Goal: Complete application form

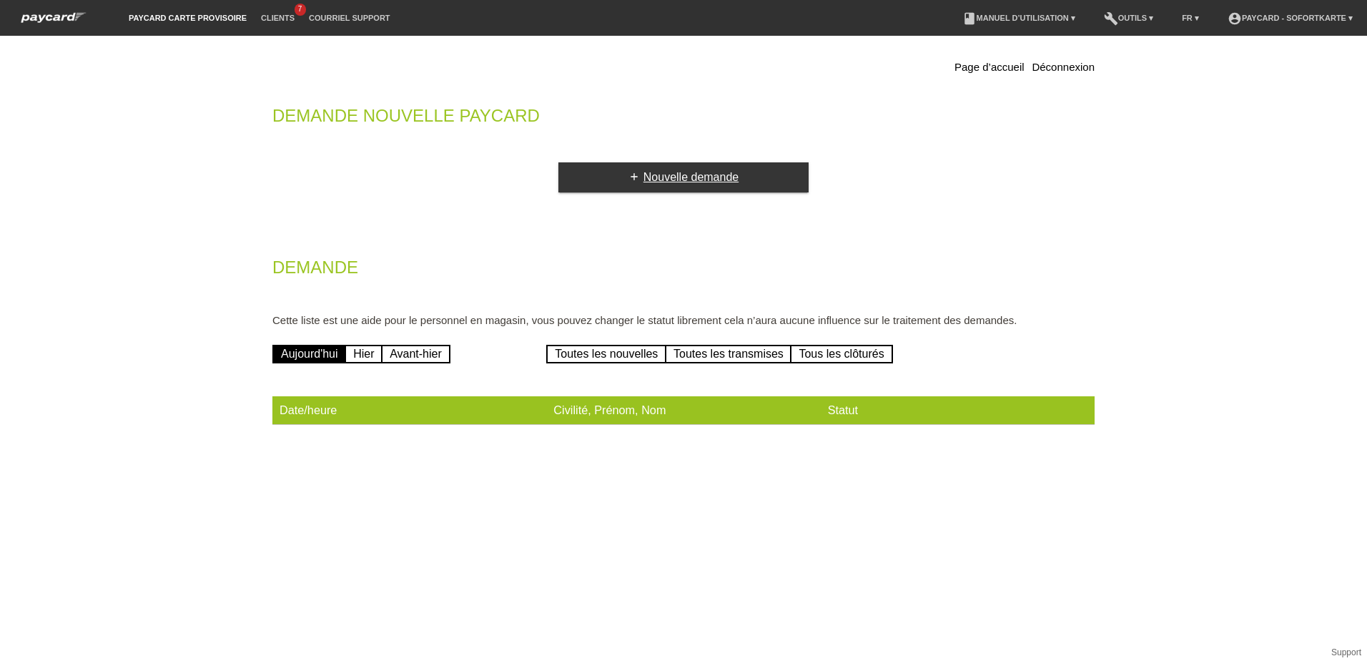
click at [682, 179] on link "add Nouvelle demande" at bounding box center [684, 177] width 250 height 30
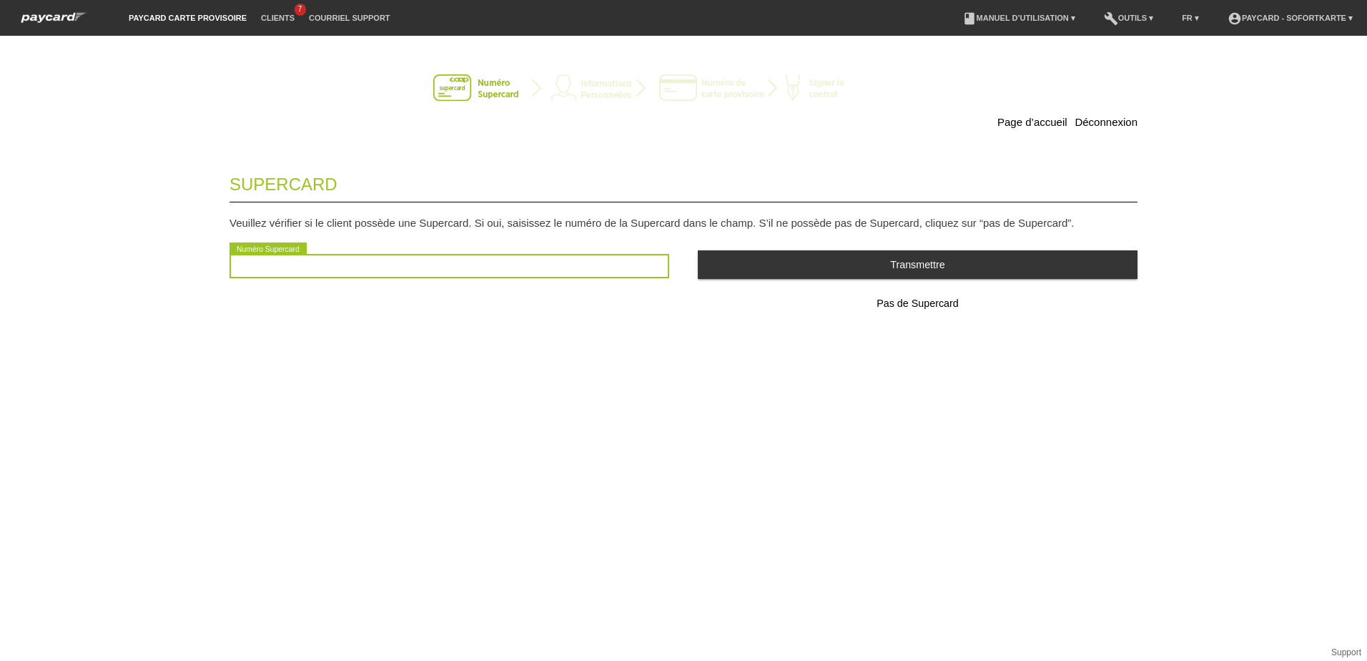
click at [281, 265] on input "text" at bounding box center [450, 266] width 440 height 24
type input "2501064533568"
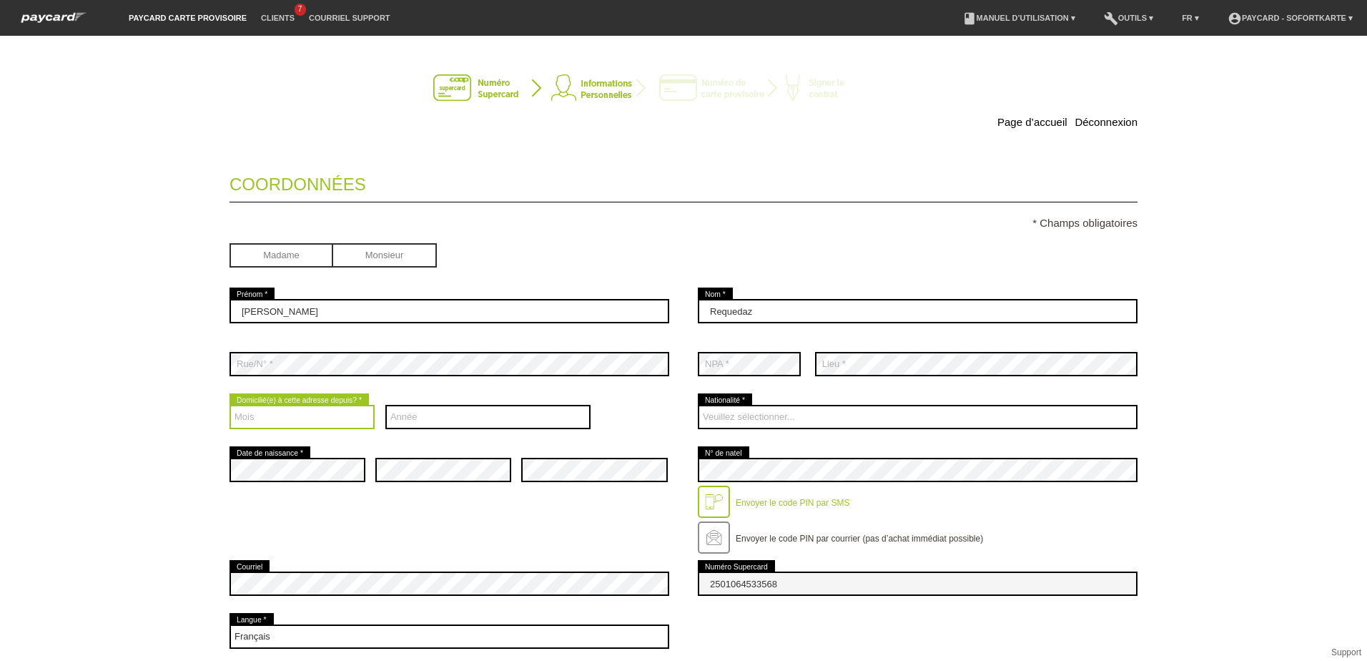
click at [326, 414] on select "Mois 01 02 03 04 05 06 07 08 09 10 11 12" at bounding box center [302, 417] width 145 height 24
select select "06"
click at [230, 405] on select "Mois 01 02 03 04 05 06 07 08 09 10 11 12" at bounding box center [302, 417] width 145 height 24
click at [490, 417] on select "Année 2025 2024 2023 2022 2021 2020 2019 2018 2017 2016" at bounding box center [488, 417] width 206 height 24
select select "2015"
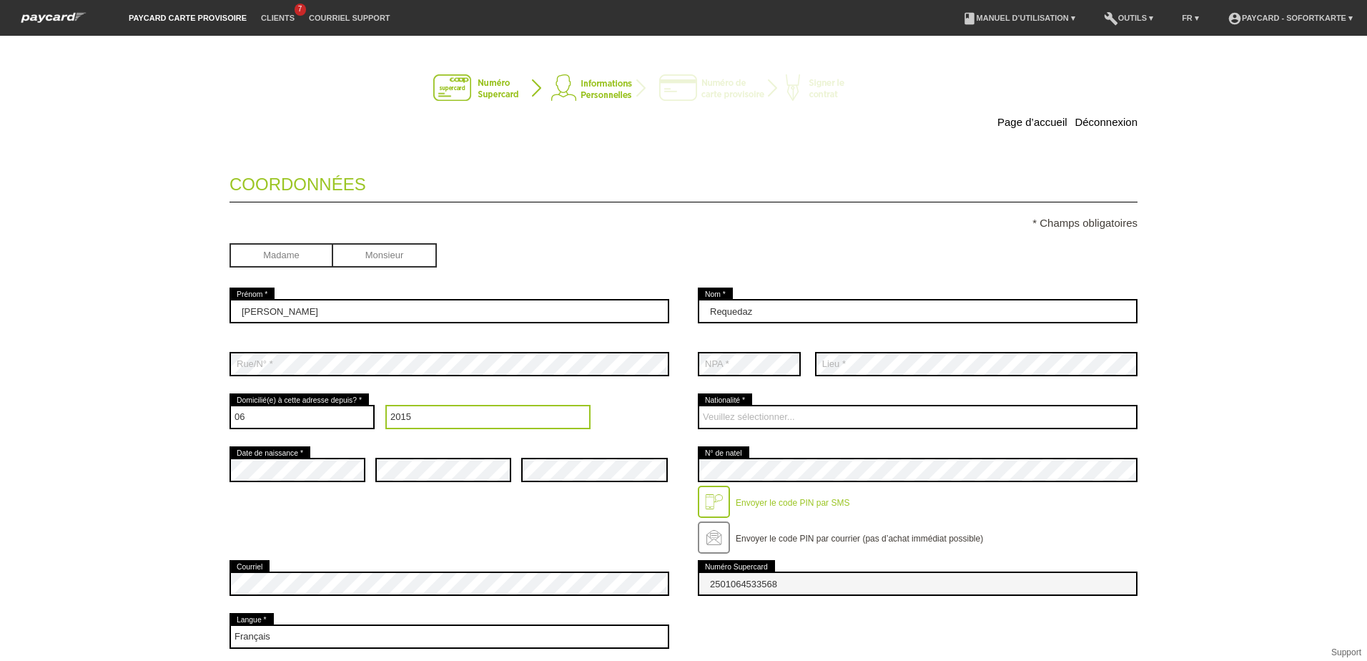
click at [385, 405] on select "Année 2025 2024 2023 2022 2021 2020 2019 2018 2017 2016" at bounding box center [488, 417] width 206 height 24
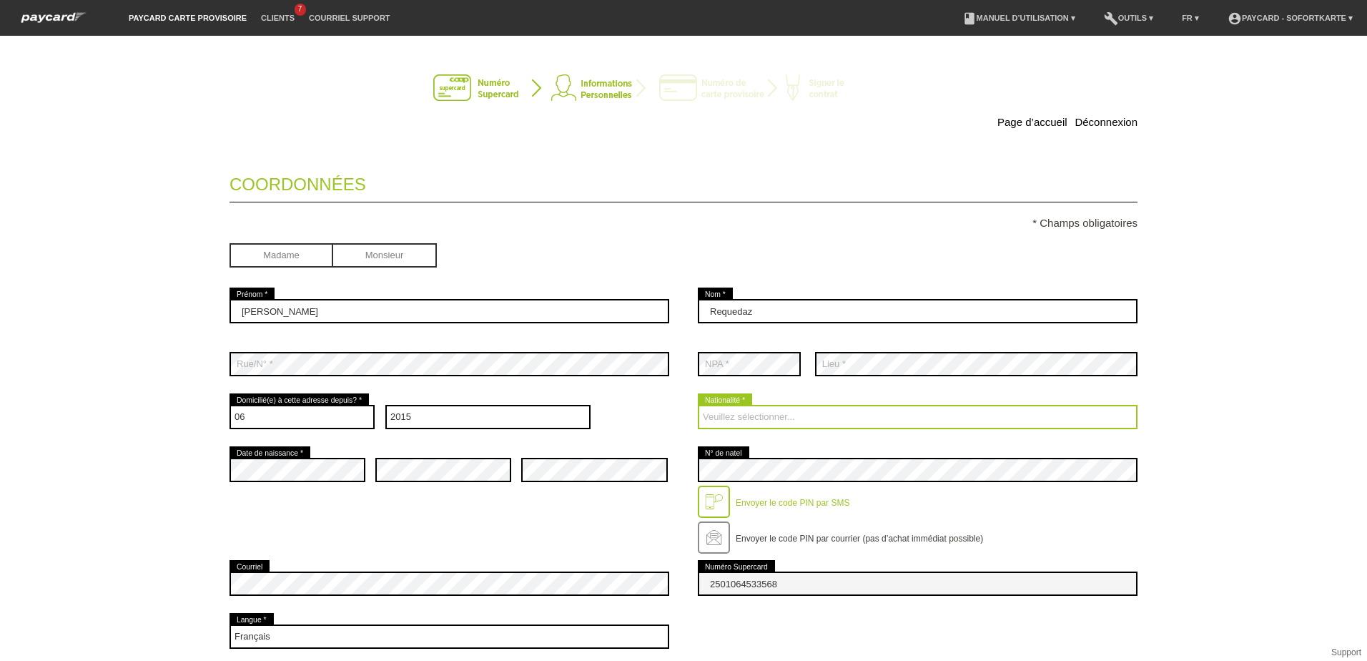
click at [755, 417] on select "Veuillez sélectionner... Suisse Allemagne Autriche Liechtenstein ------------ A…" at bounding box center [918, 417] width 440 height 24
select select "CH"
click at [698, 405] on select "Veuillez sélectionner... Suisse Allemagne Autriche Liechtenstein ------------ A…" at bounding box center [918, 417] width 440 height 24
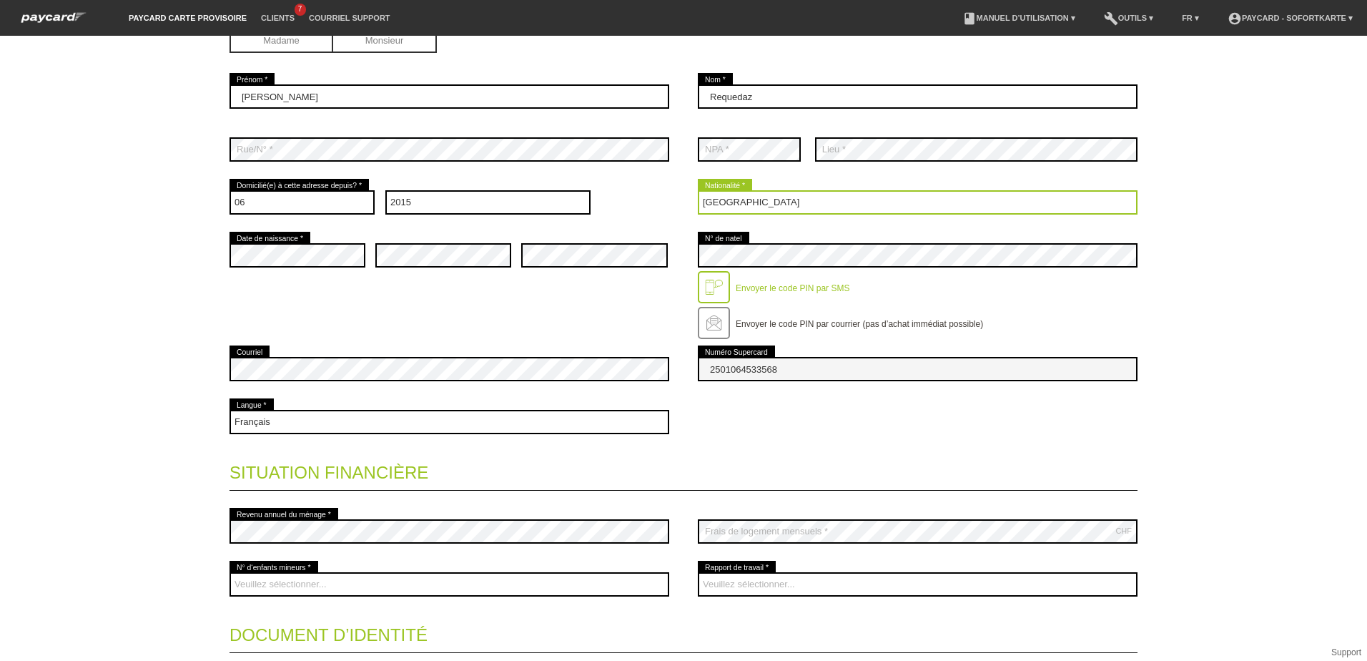
scroll to position [286, 0]
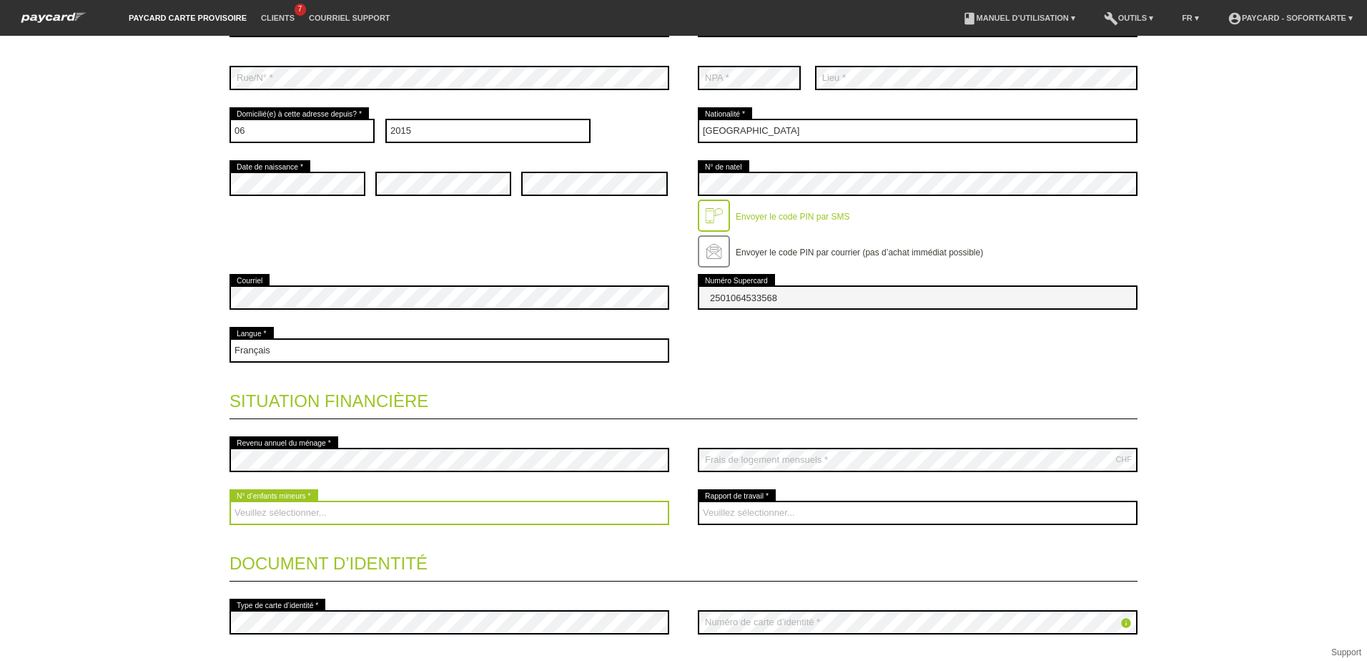
click at [350, 511] on select "Veuillez sélectionner... 0 1 2 3 4 5 6 7 8 9" at bounding box center [450, 513] width 440 height 24
select select "0"
click at [230, 501] on select "Veuillez sélectionner... 0 1 2 3 4 5 6 7 8 9" at bounding box center [450, 513] width 440 height 24
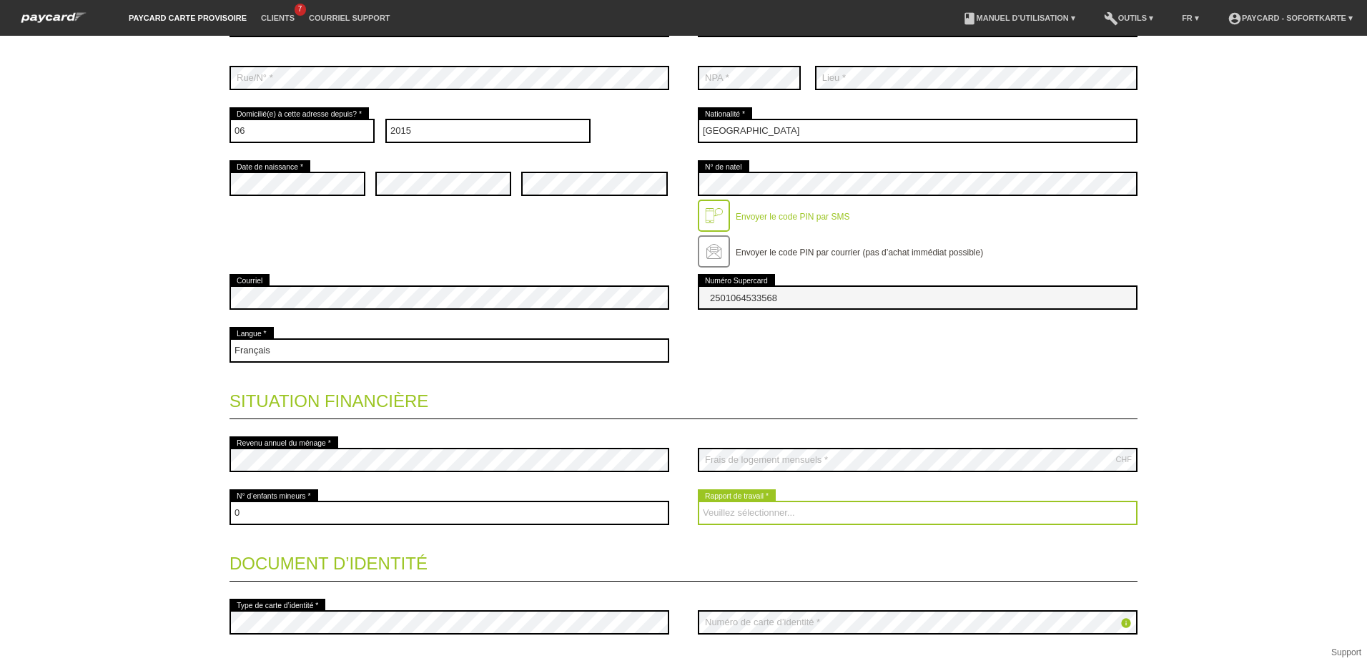
click at [783, 513] on select "Veuillez sélectionner... A durée indéterminée A durée déterminée Apprenti/étudi…" at bounding box center [918, 513] width 440 height 24
select select "RETIRED"
click at [698, 501] on select "Veuillez sélectionner... A durée indéterminée A durée déterminée Apprenti/étudi…" at bounding box center [918, 513] width 440 height 24
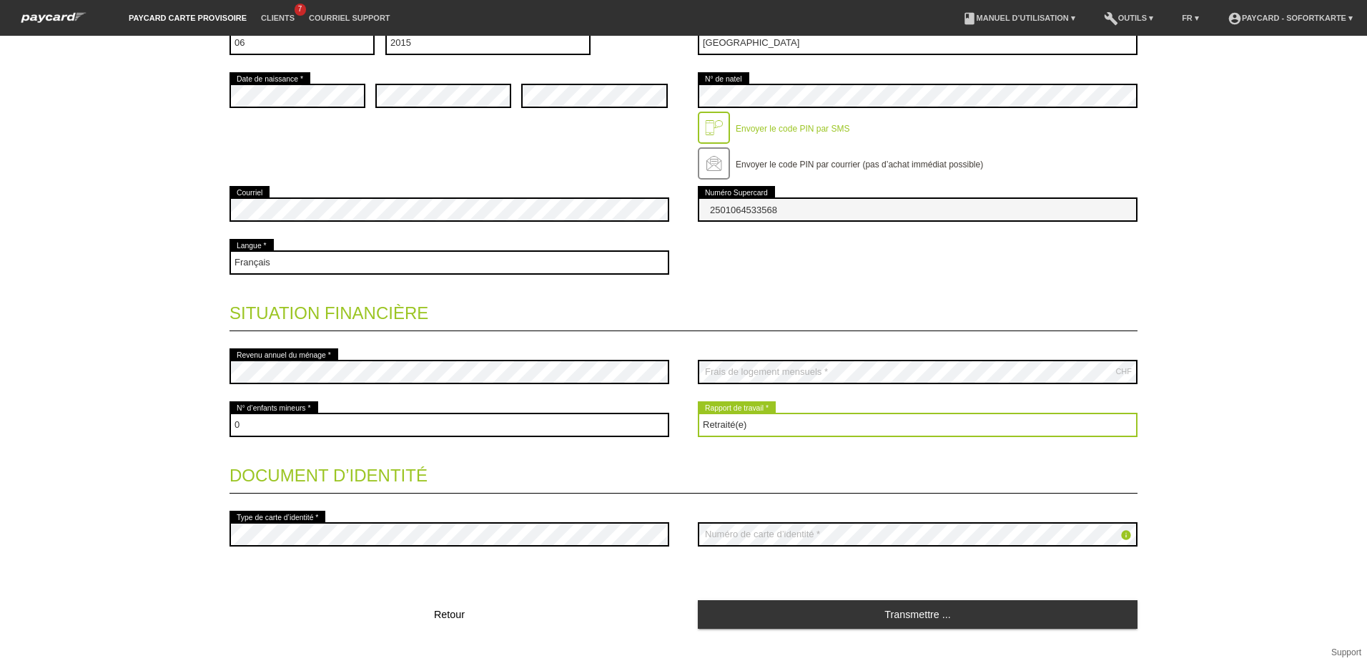
scroll to position [400, 0]
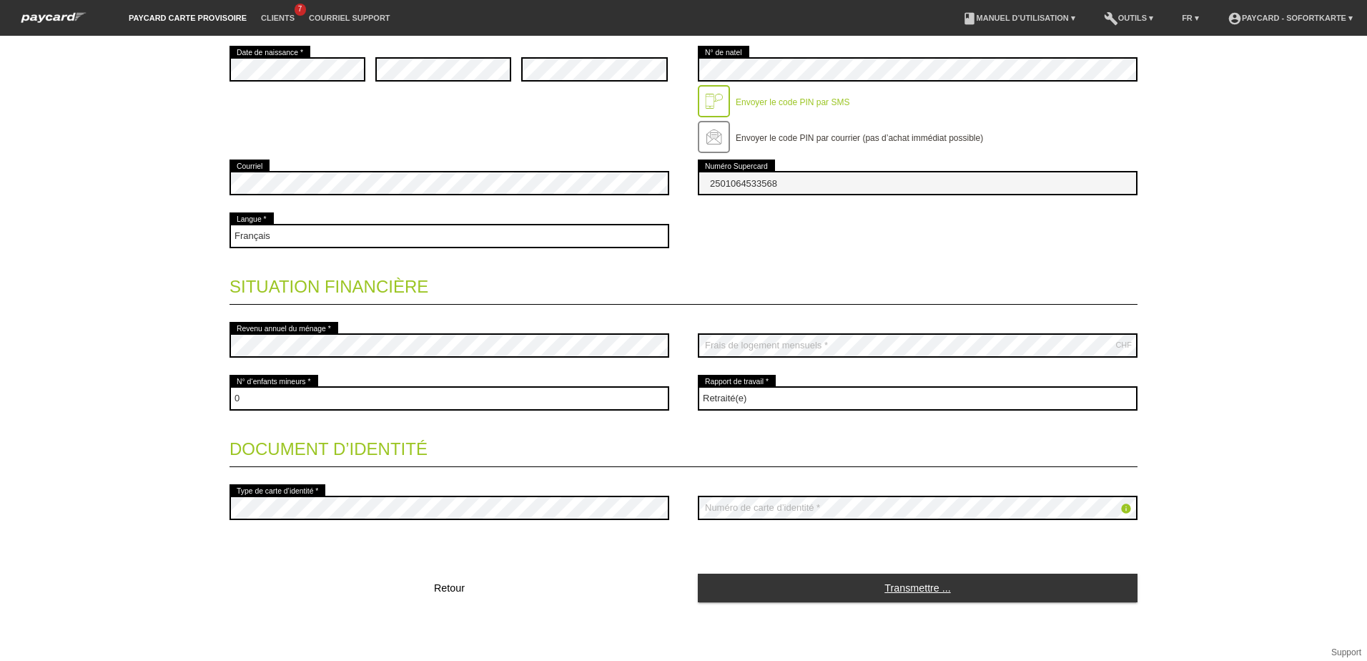
click at [953, 584] on link "Transmettre ..." at bounding box center [918, 588] width 440 height 28
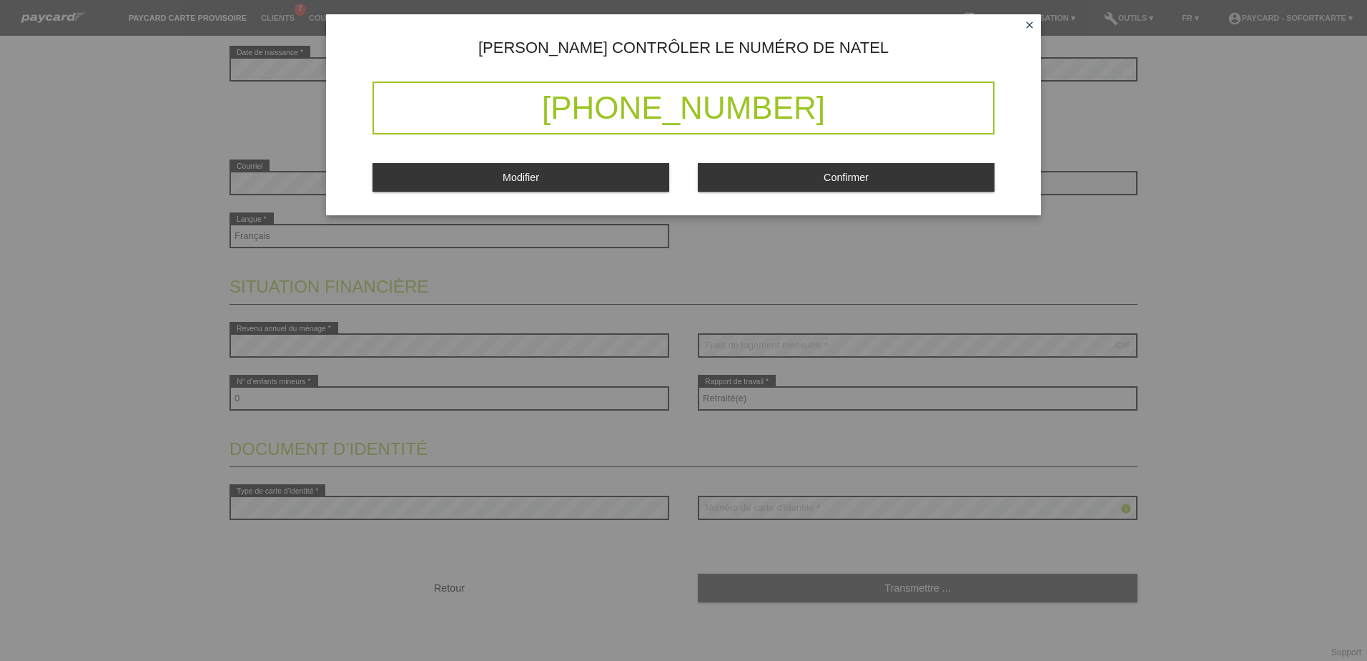
click at [850, 177] on span "Confirmer" at bounding box center [846, 177] width 45 height 11
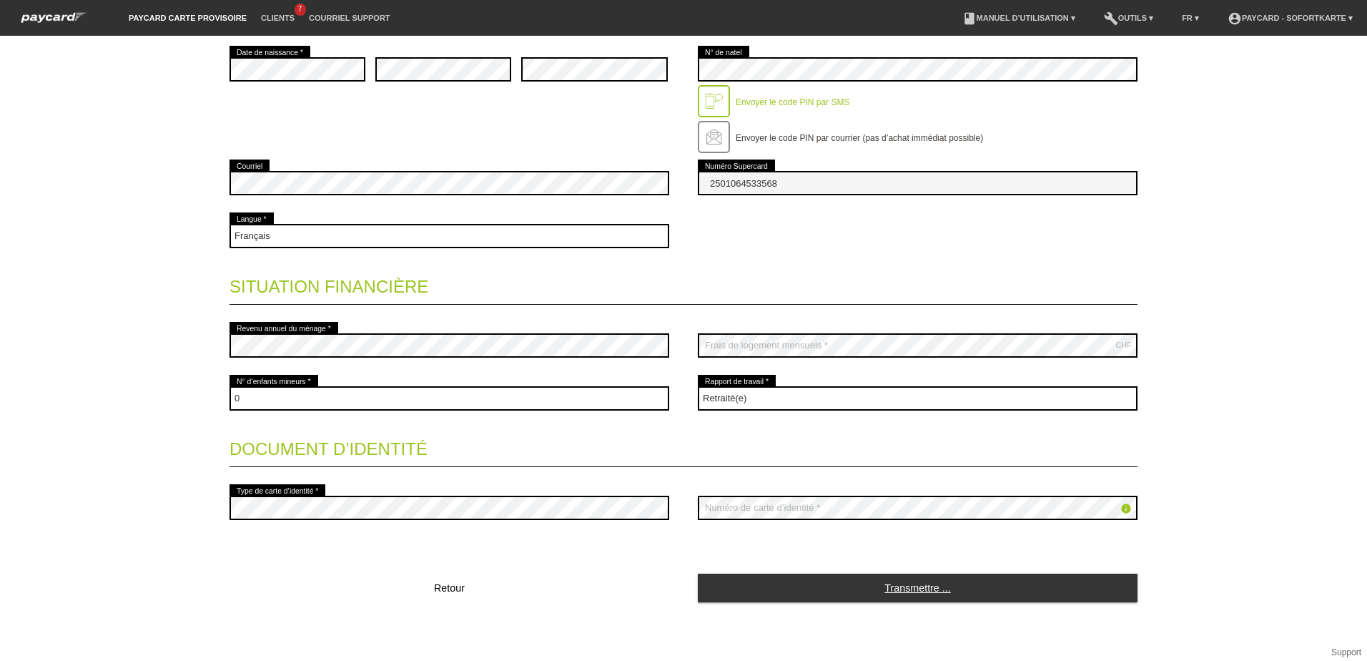
click at [897, 589] on link "Transmettre ..." at bounding box center [918, 588] width 440 height 28
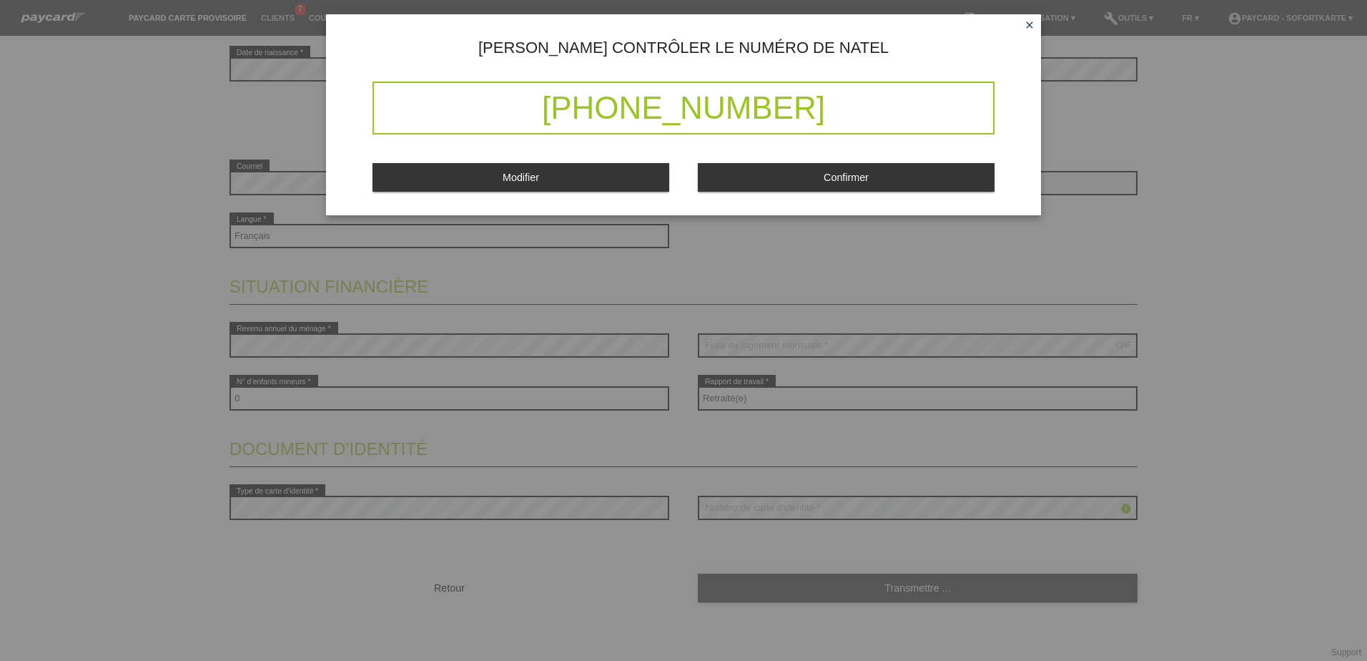
click at [856, 177] on span "Confirmer" at bounding box center [846, 177] width 45 height 11
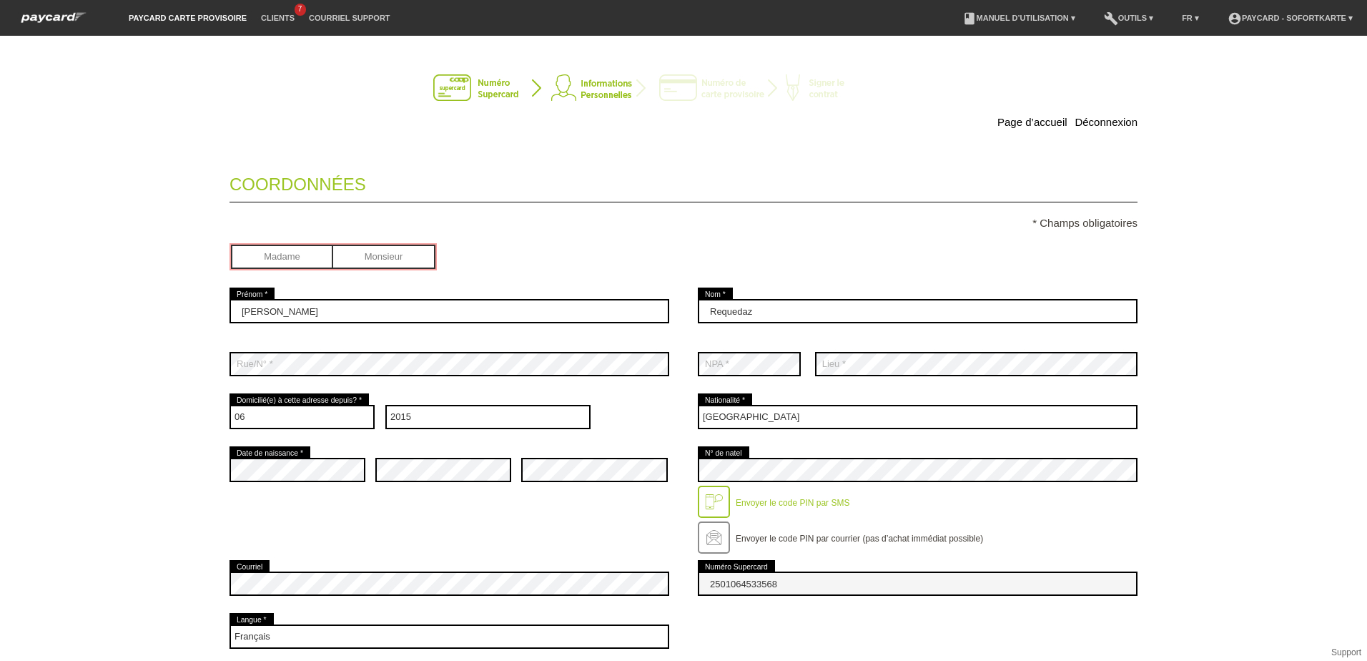
scroll to position [0, 0]
click at [290, 253] on input "radio" at bounding box center [282, 255] width 102 height 21
radio input "true"
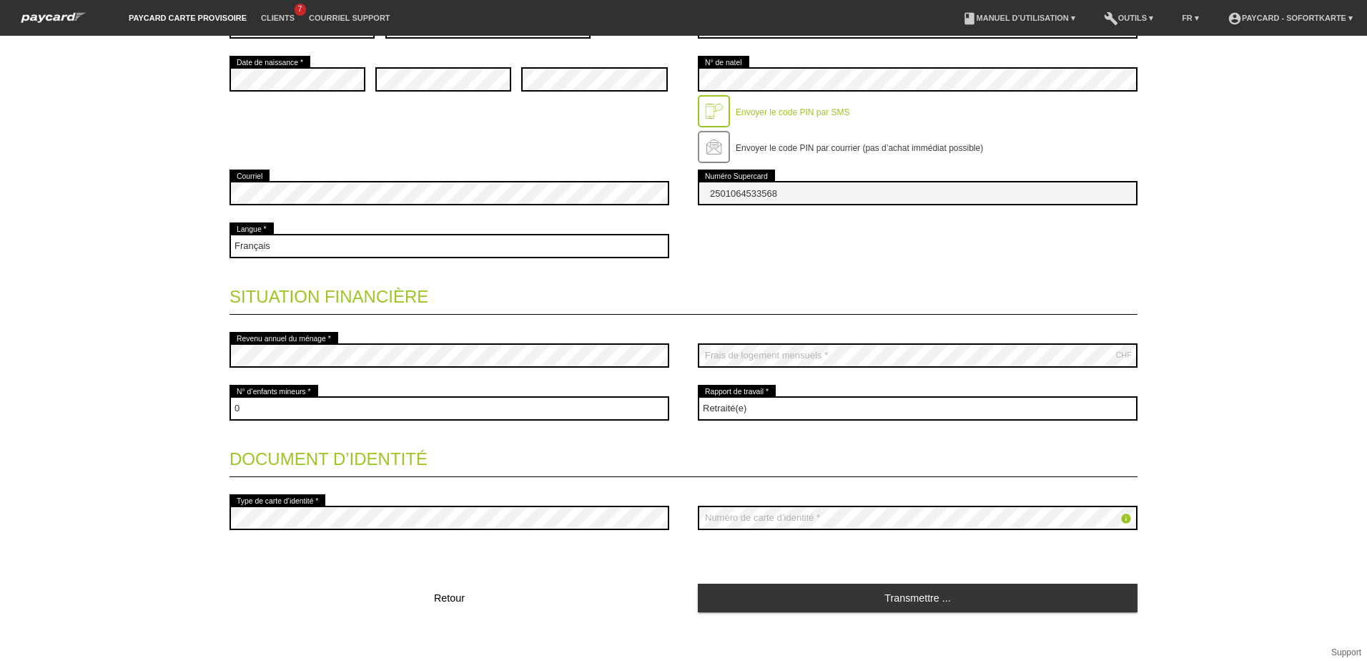
scroll to position [400, 0]
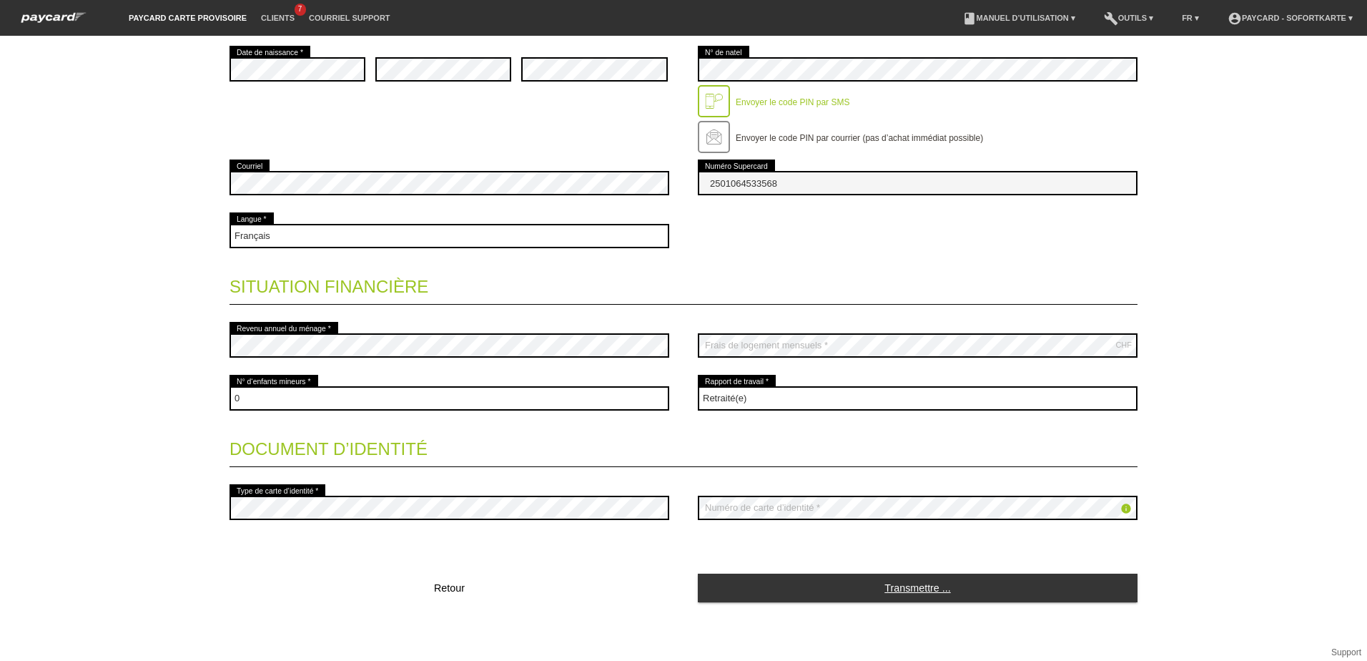
click at [902, 587] on link "Transmettre ..." at bounding box center [918, 588] width 440 height 28
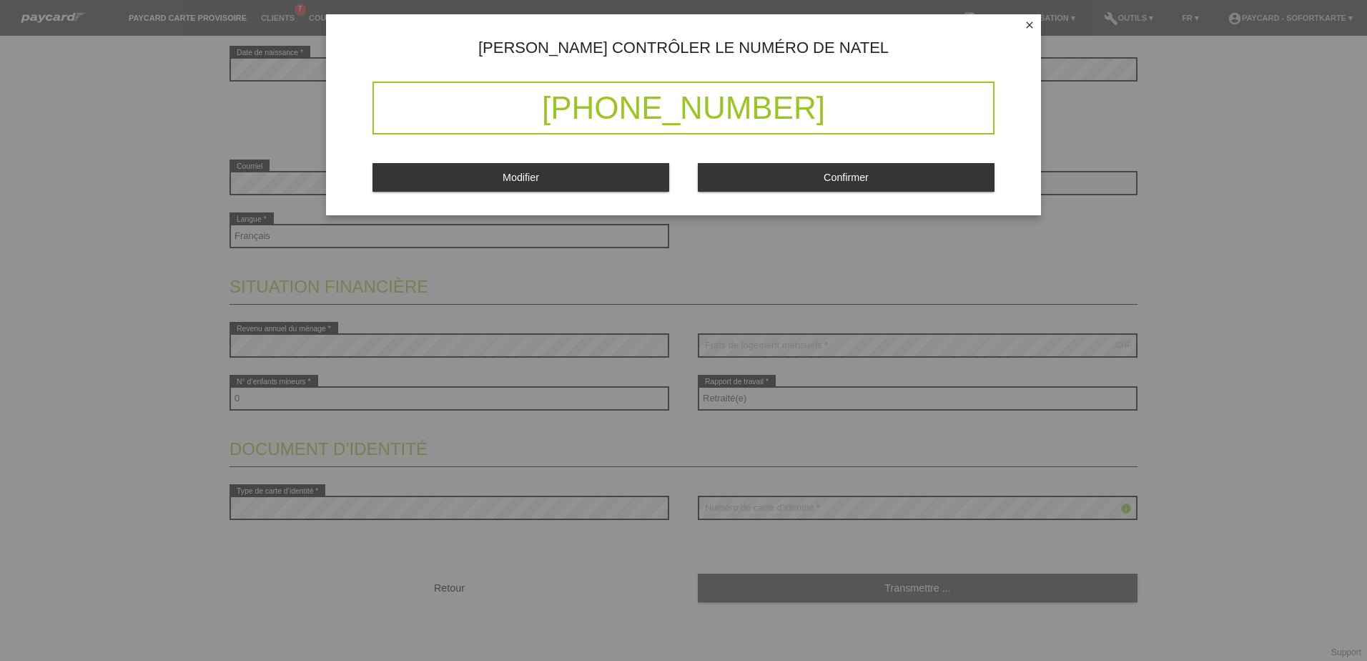
click at [840, 174] on span "Confirmer" at bounding box center [846, 177] width 45 height 11
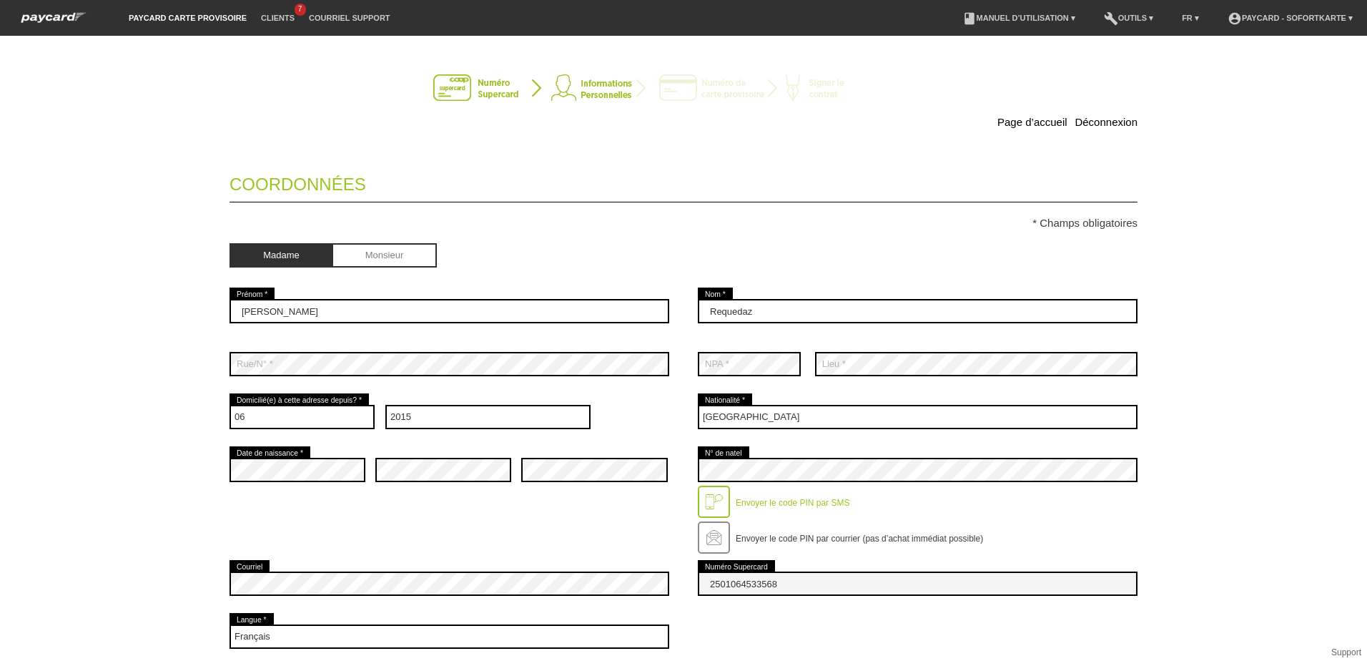
scroll to position [0, 0]
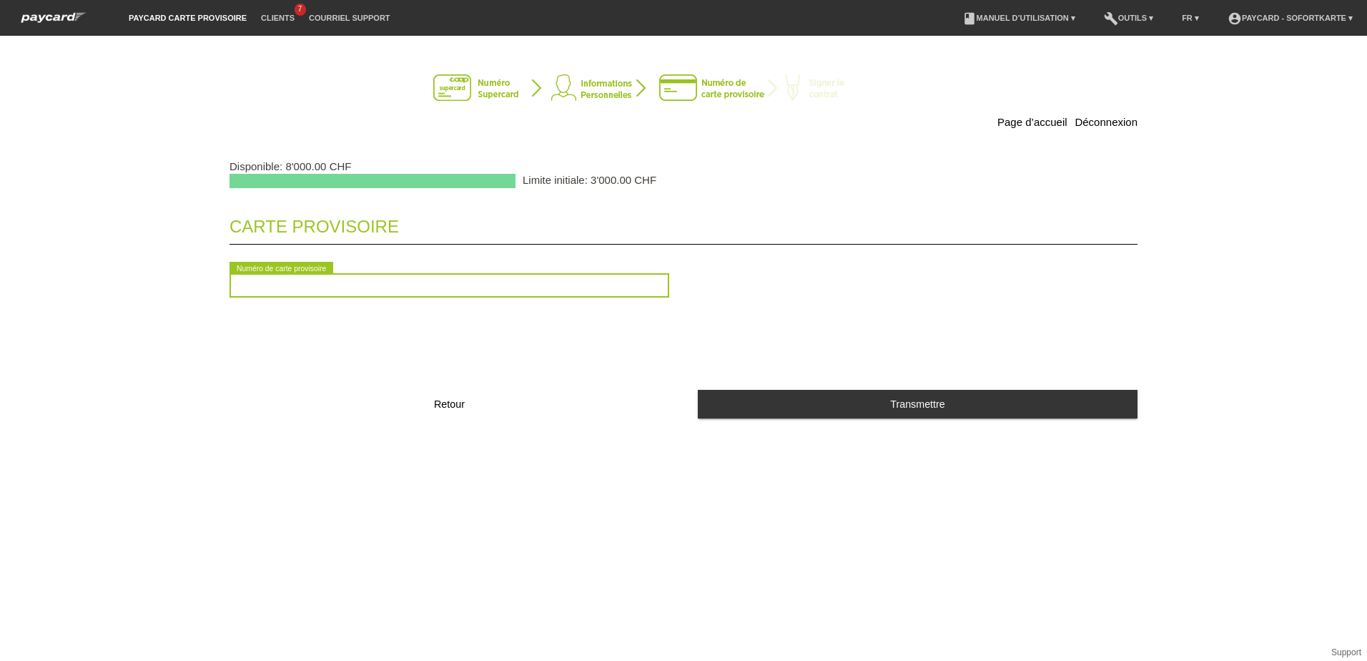
click at [282, 292] on input "text" at bounding box center [450, 285] width 440 height 24
type input "2090915366450"
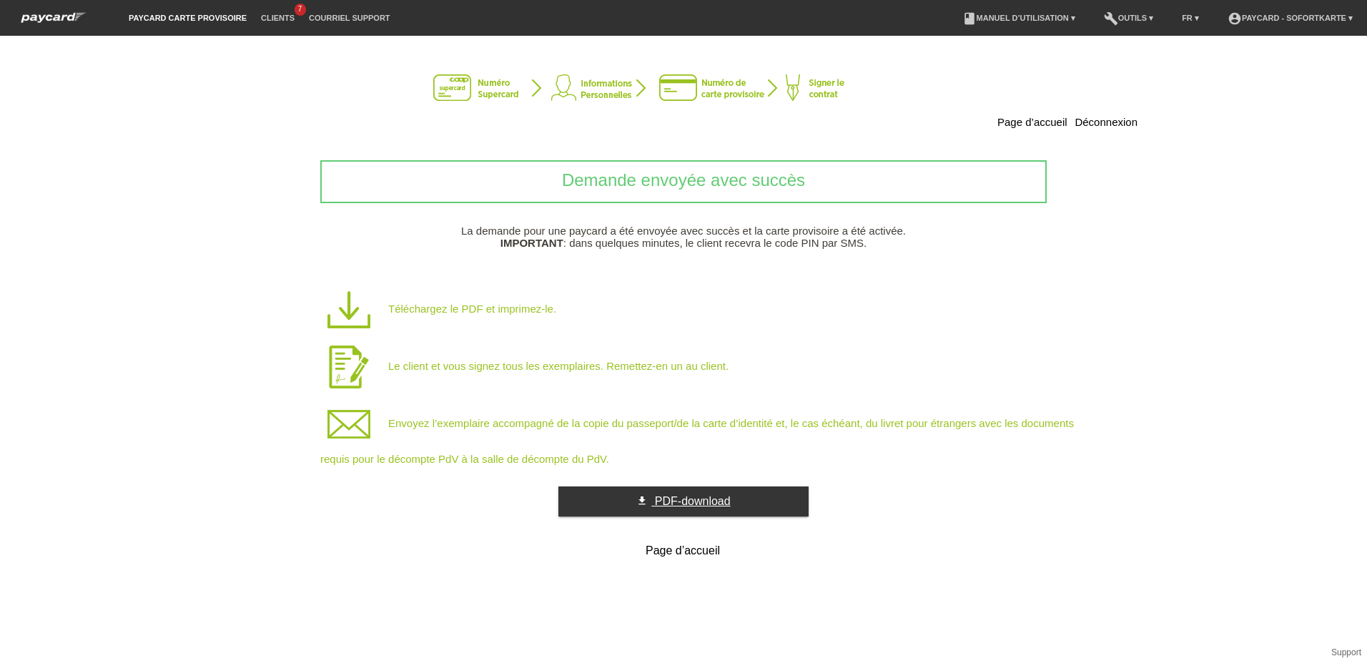
click at [674, 503] on span "PDF-download" at bounding box center [693, 501] width 76 height 12
